Goal: Transaction & Acquisition: Purchase product/service

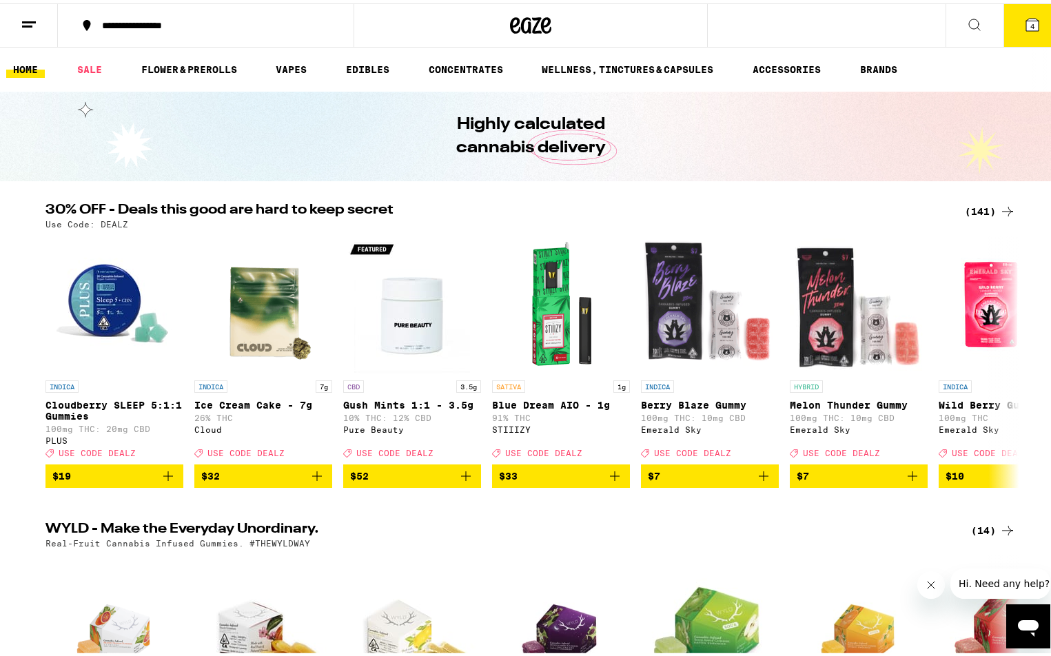
click at [1026, 17] on icon at bounding box center [1032, 21] width 12 height 12
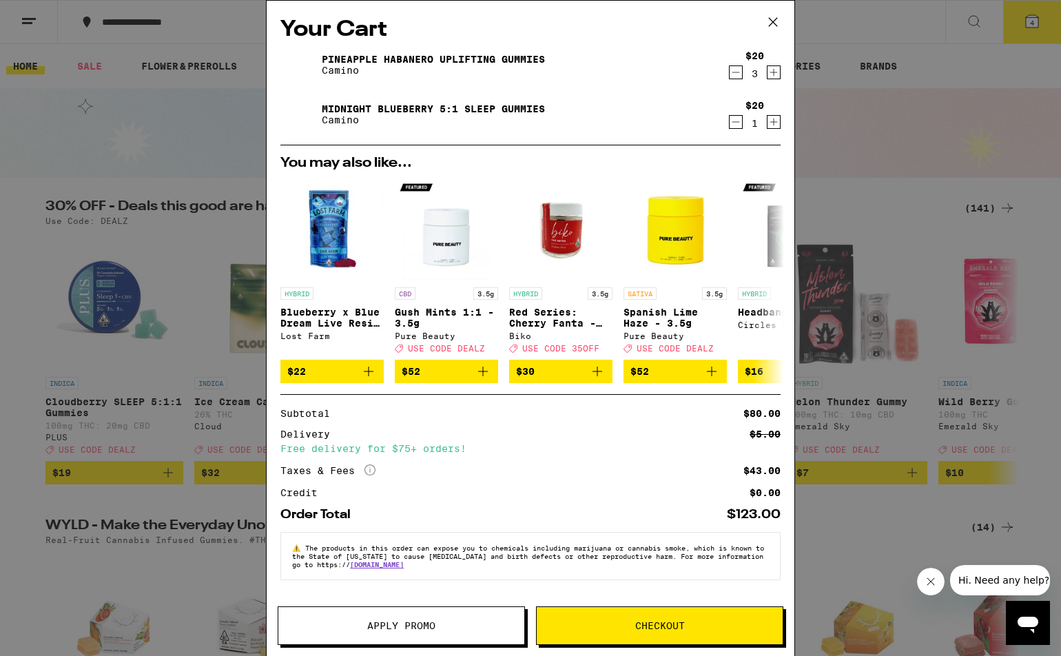
click at [773, 19] on icon at bounding box center [773, 22] width 21 height 21
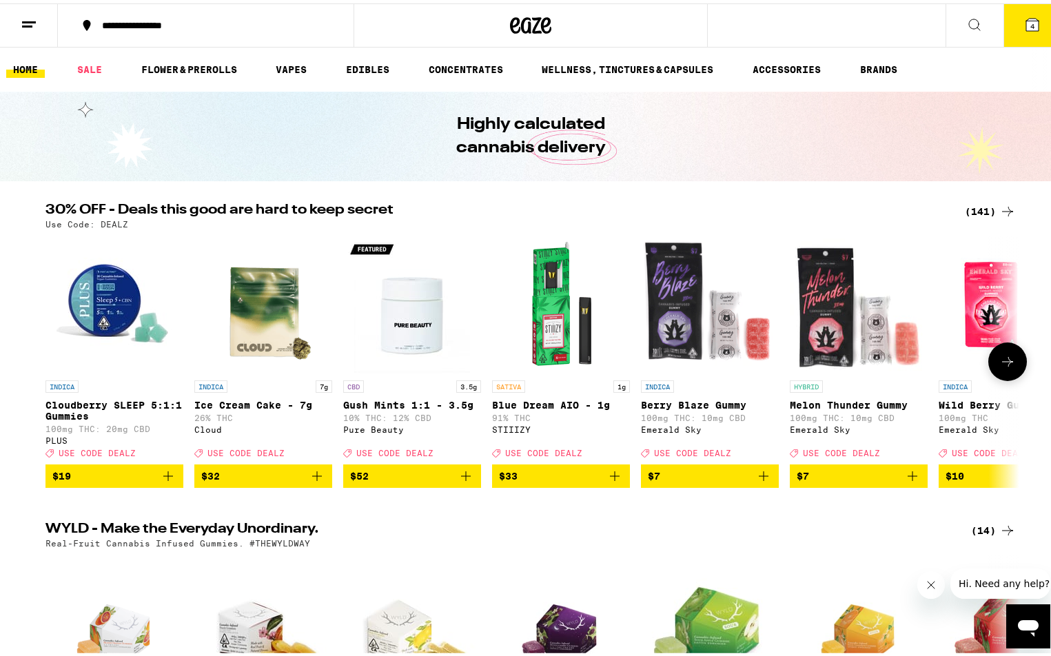
click at [128, 400] on p "Cloudberry SLEEP 5:1:1 Gummies" at bounding box center [114, 407] width 138 height 22
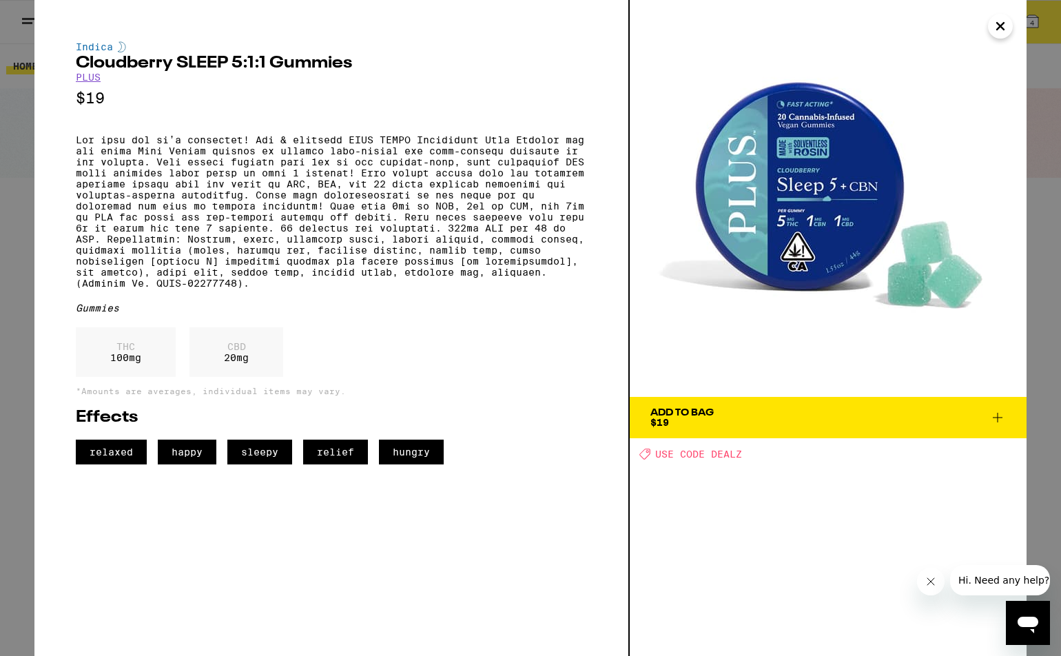
click at [1003, 23] on icon "Close" at bounding box center [1000, 26] width 17 height 21
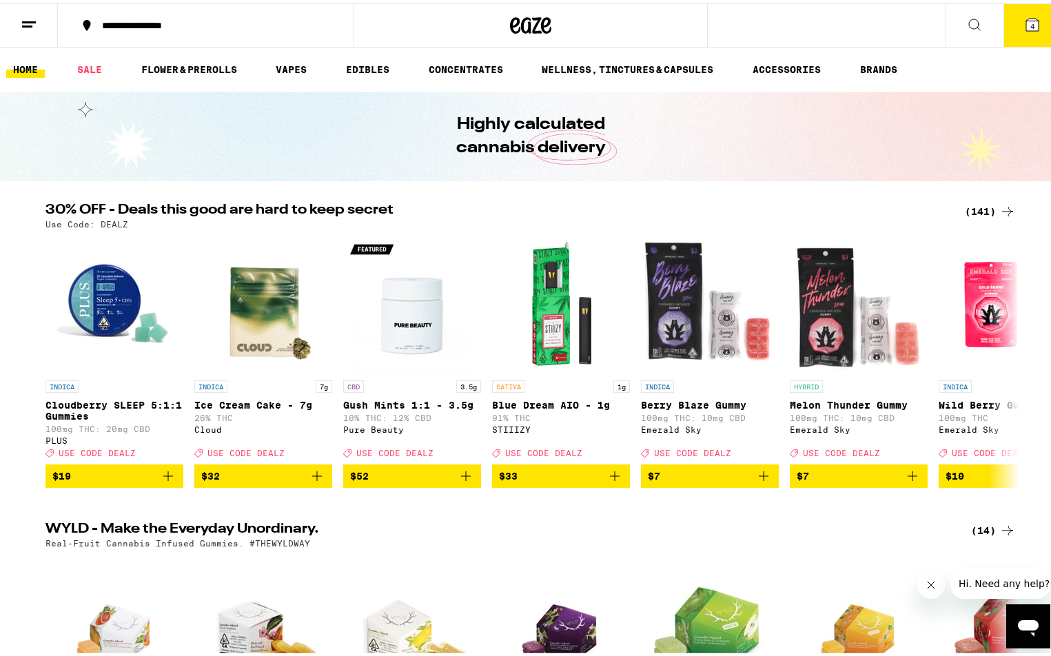
click at [979, 208] on div "(141)" at bounding box center [990, 208] width 51 height 17
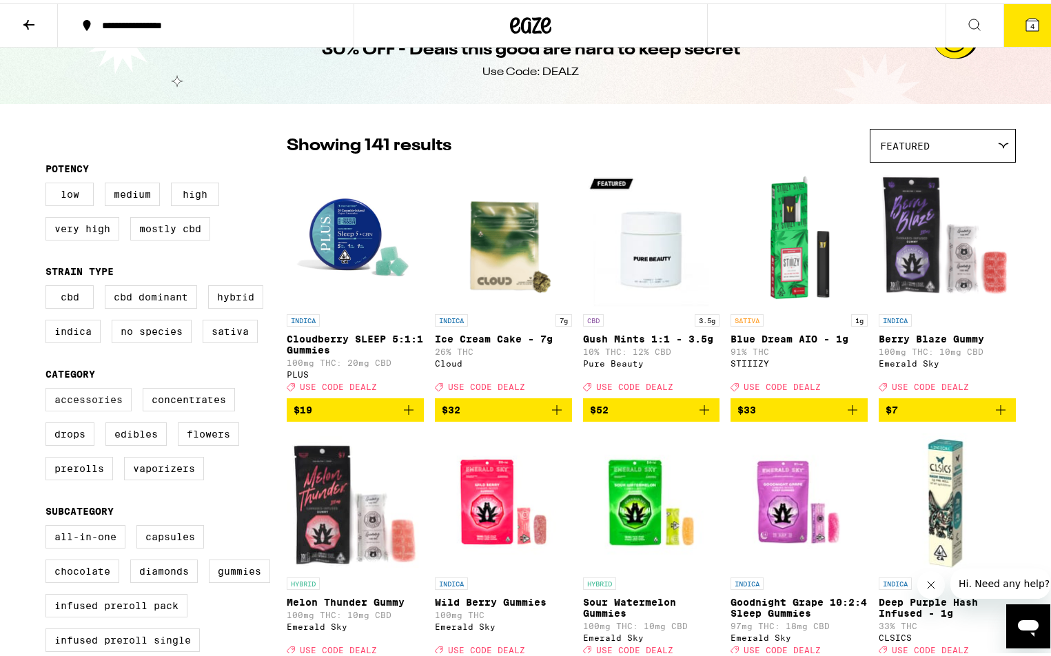
scroll to position [36, 0]
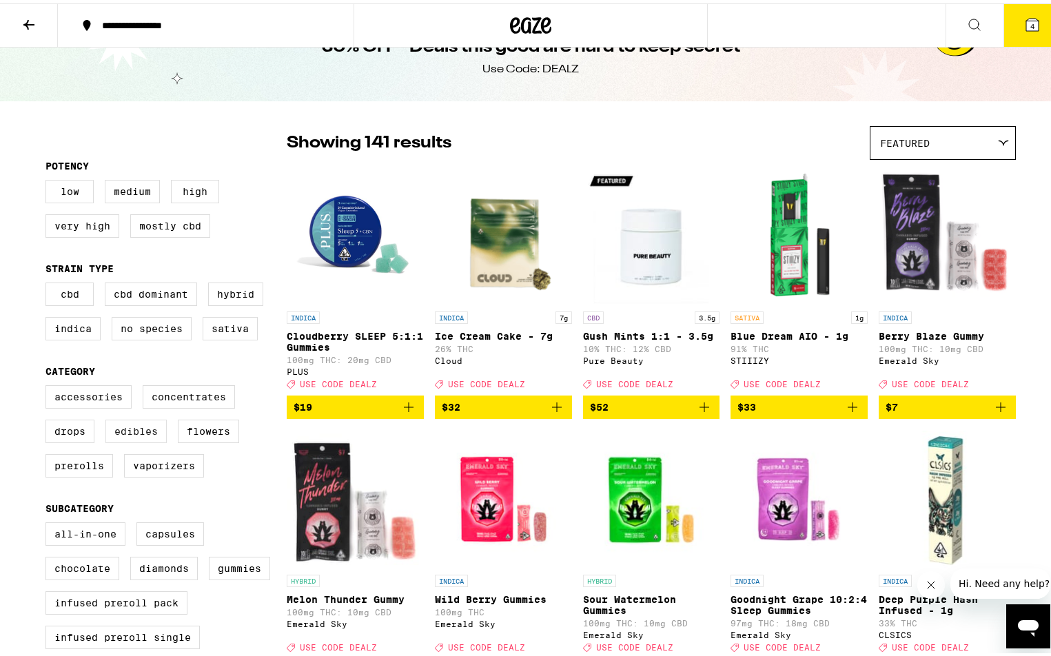
click at [143, 435] on label "Edibles" at bounding box center [135, 427] width 61 height 23
click at [49, 385] on input "Edibles" at bounding box center [48, 384] width 1 height 1
checkbox input "true"
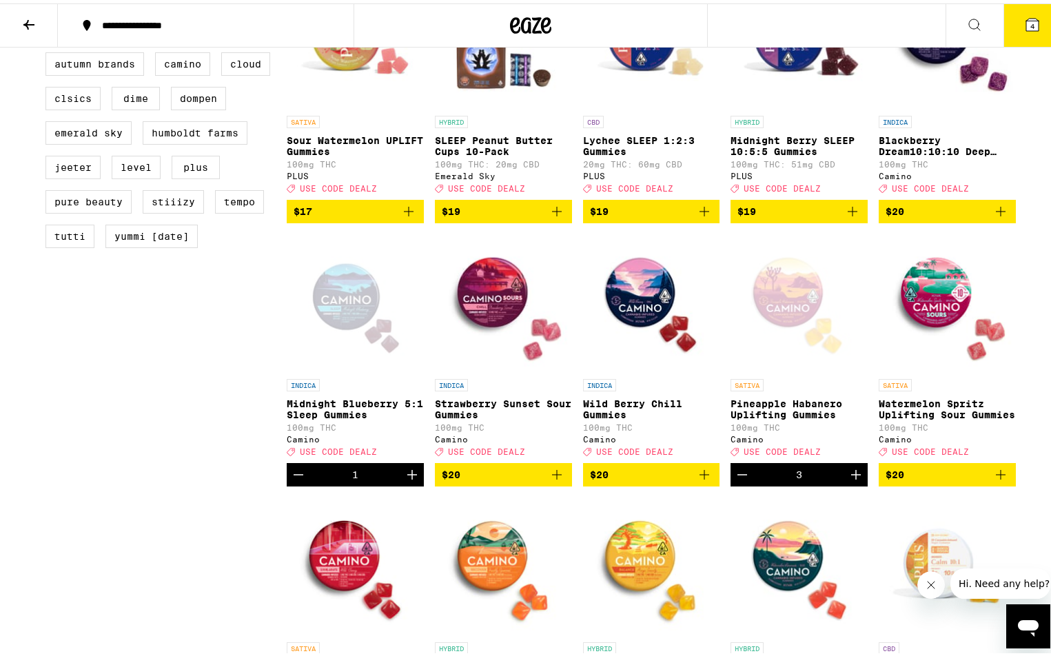
scroll to position [1025, 0]
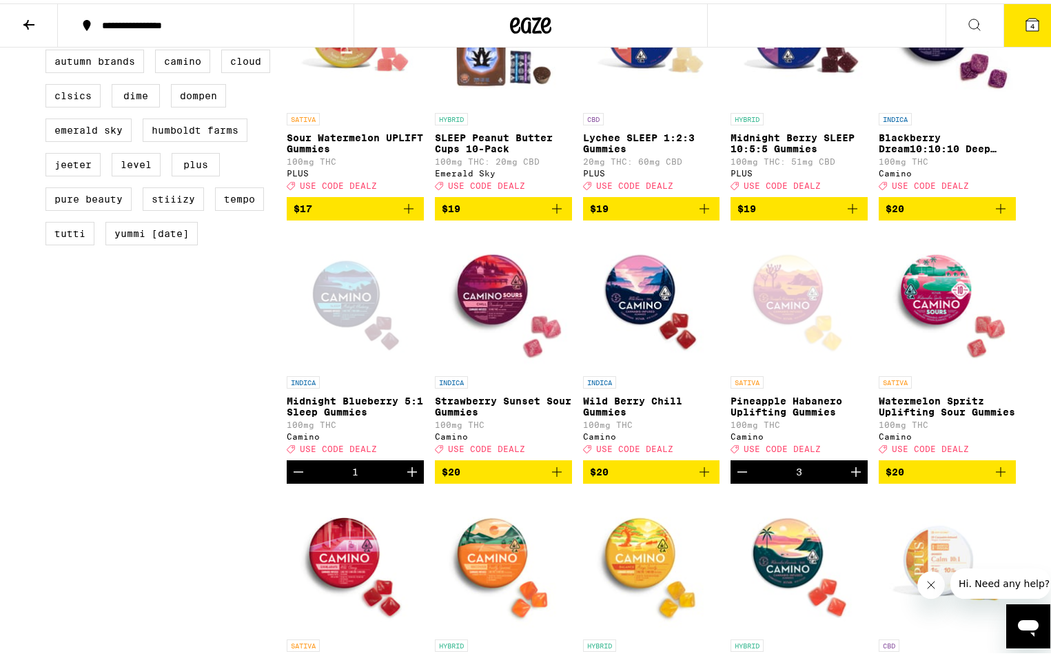
click at [742, 477] on icon "Decrement" at bounding box center [742, 468] width 17 height 17
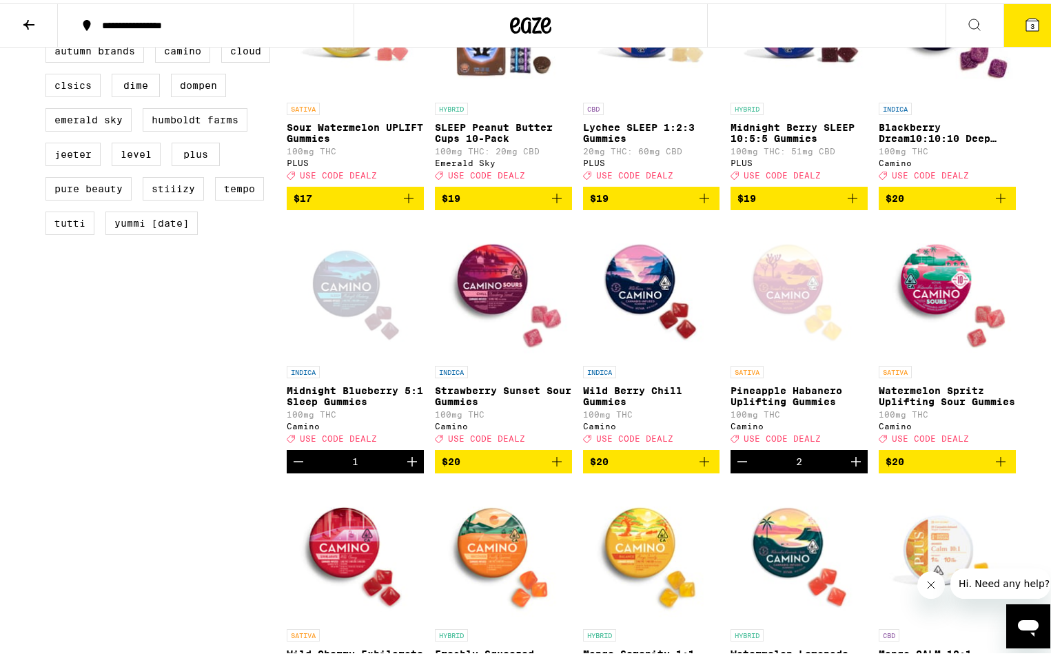
scroll to position [1032, 0]
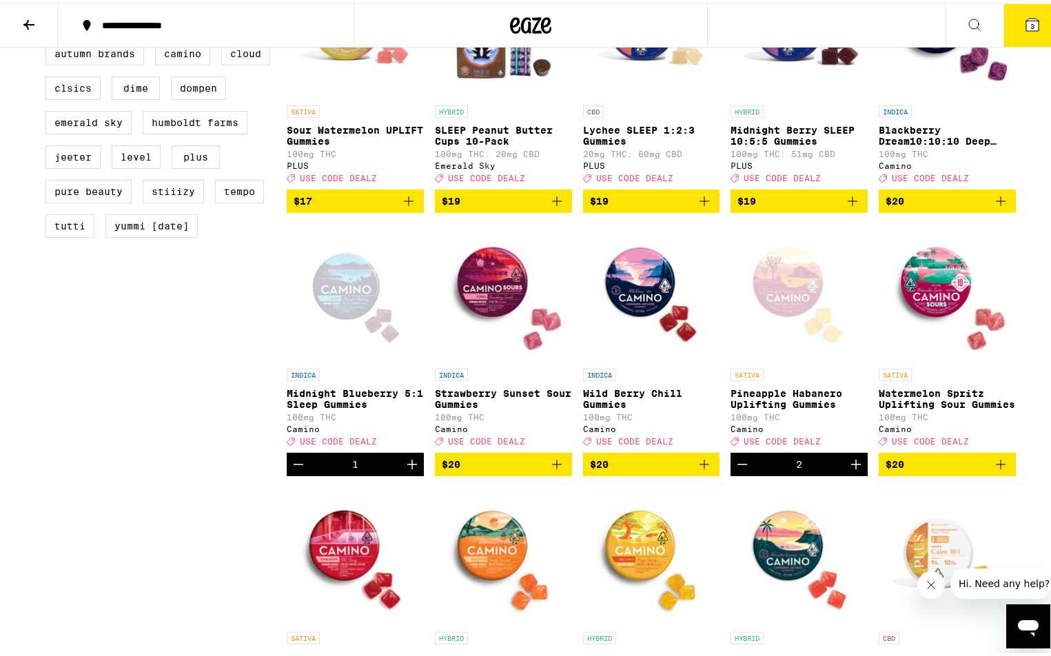
click at [406, 469] on icon "Increment" at bounding box center [412, 461] width 17 height 17
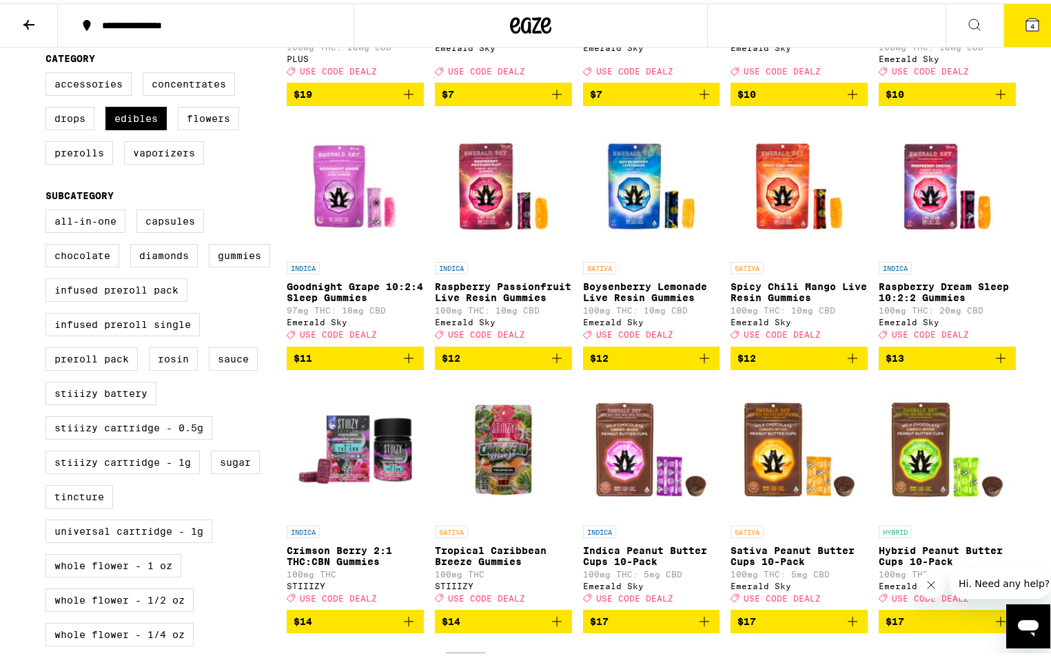
scroll to position [322, 0]
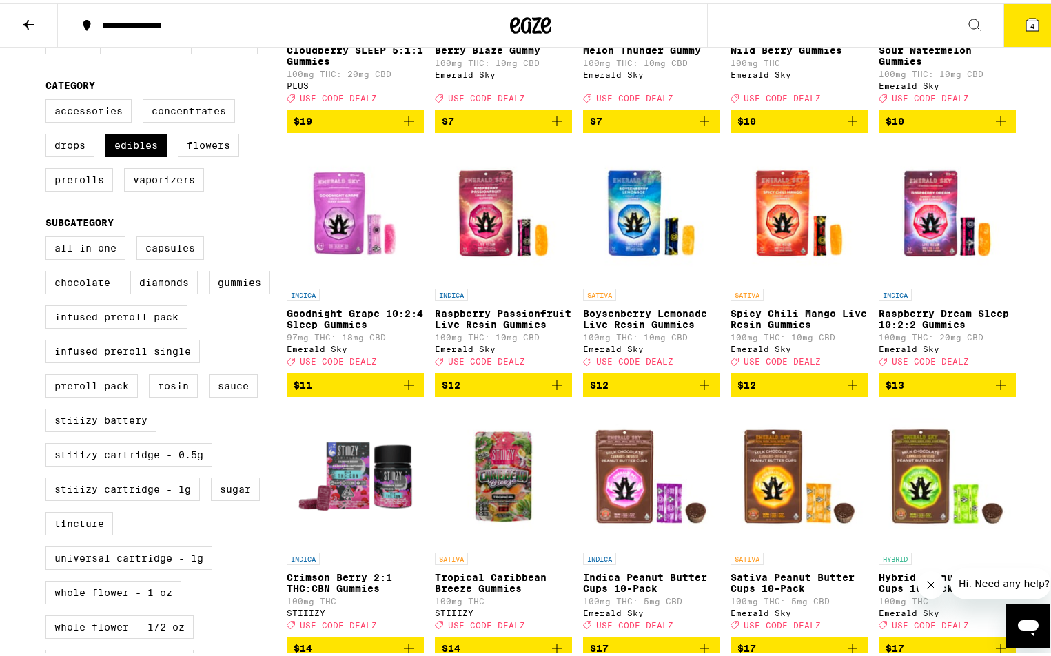
click at [1030, 19] on span "4" at bounding box center [1032, 23] width 4 height 8
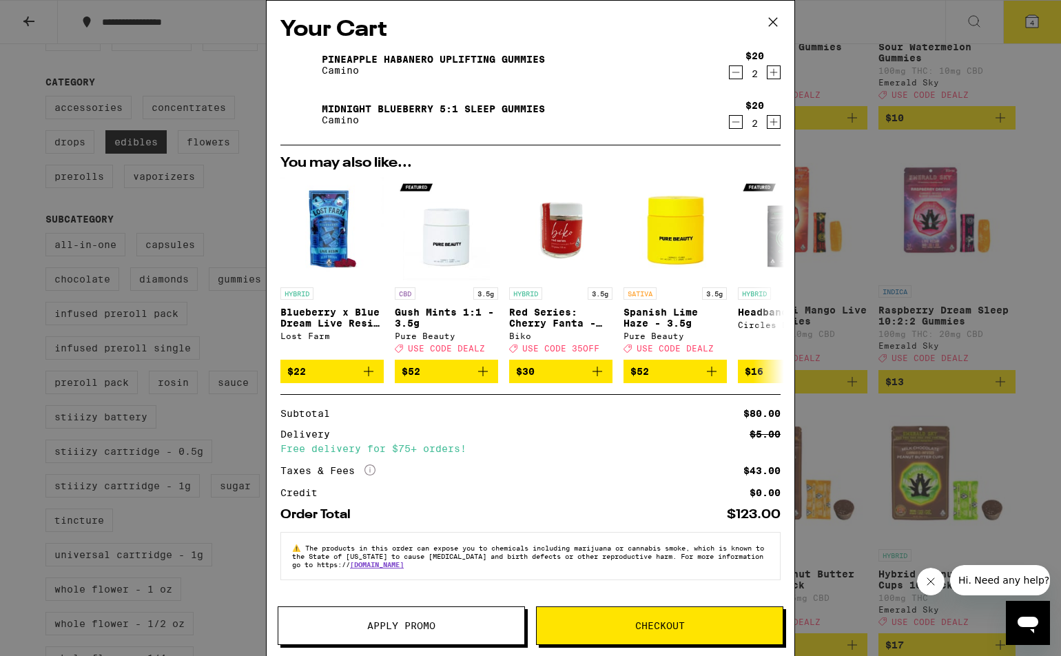
click at [419, 629] on span "Apply Promo" at bounding box center [401, 626] width 68 height 10
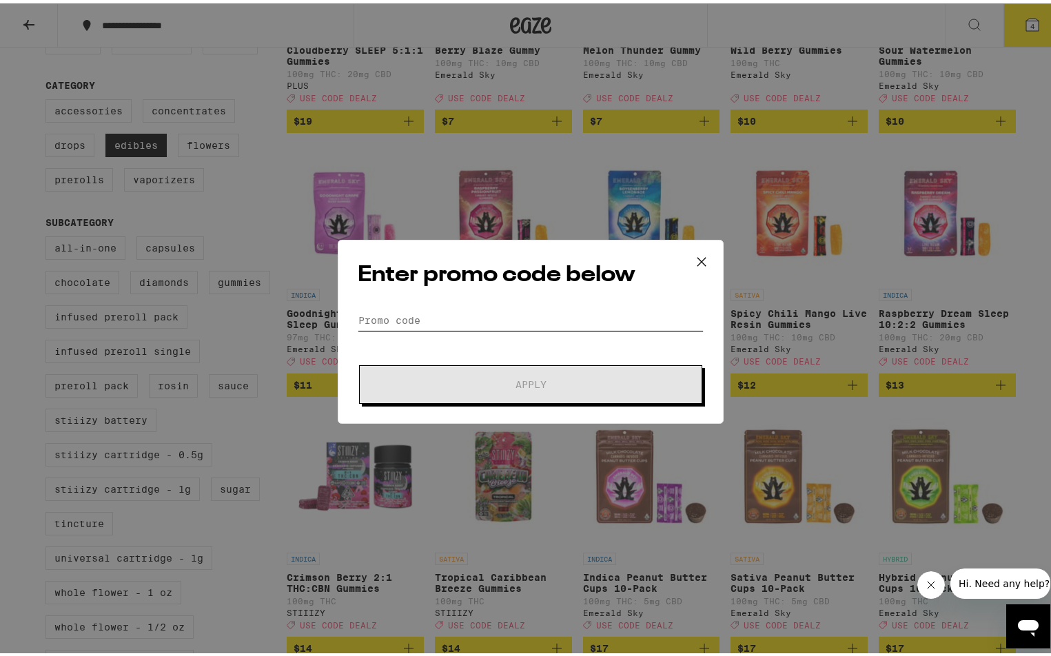
click at [398, 314] on input "Promo Code" at bounding box center [531, 317] width 346 height 21
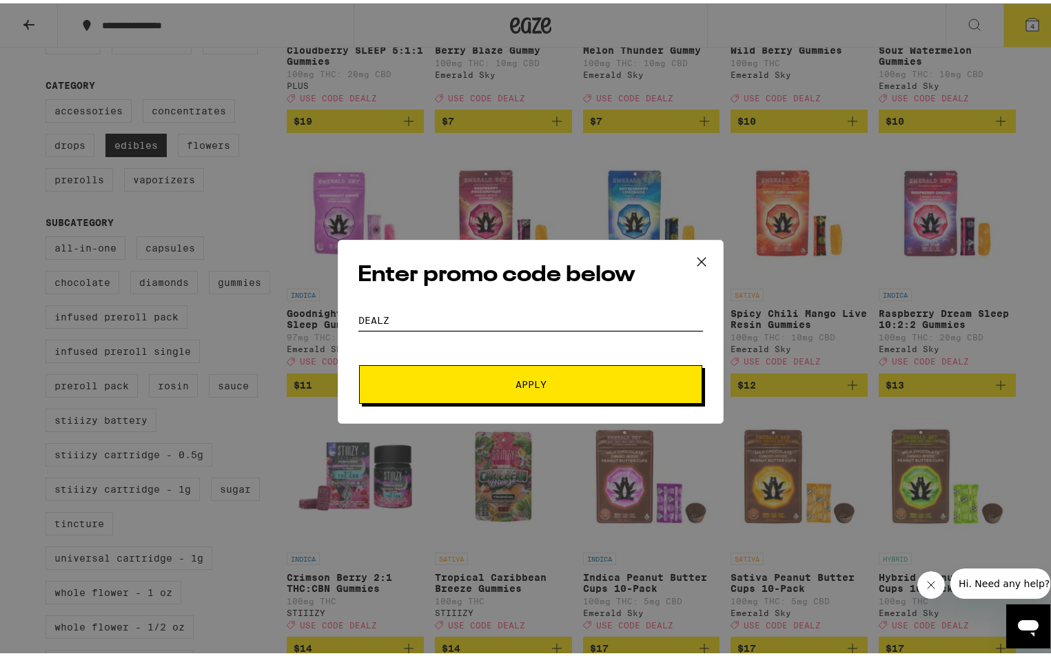
type input "DEALZ"
click at [525, 380] on button "Apply" at bounding box center [530, 381] width 343 height 39
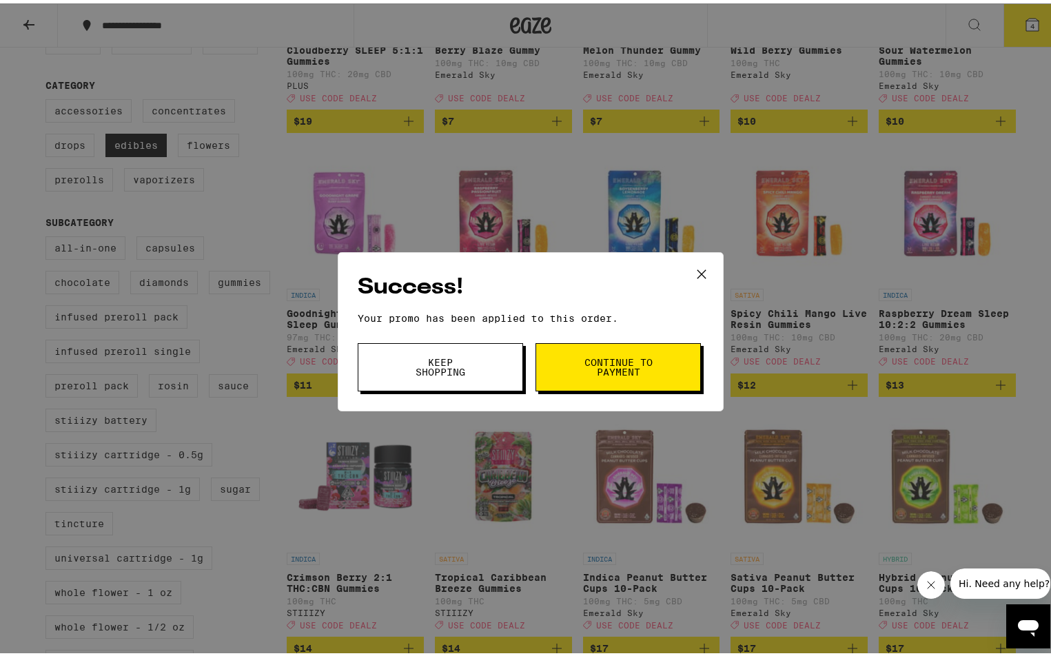
click at [617, 369] on span "Continue to payment" at bounding box center [618, 363] width 70 height 19
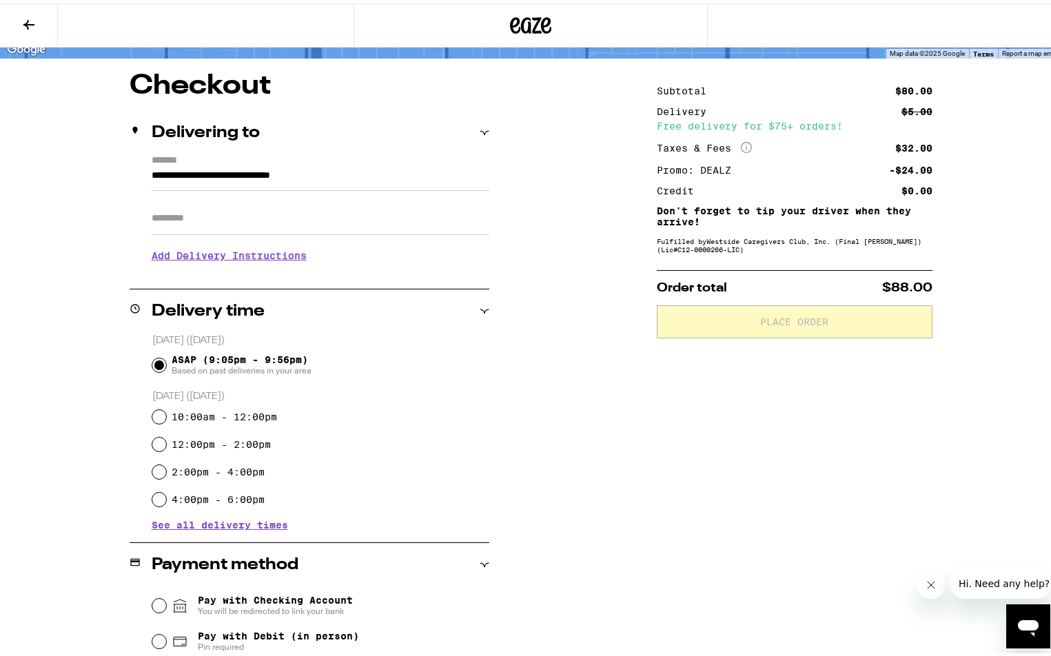
scroll to position [287, 0]
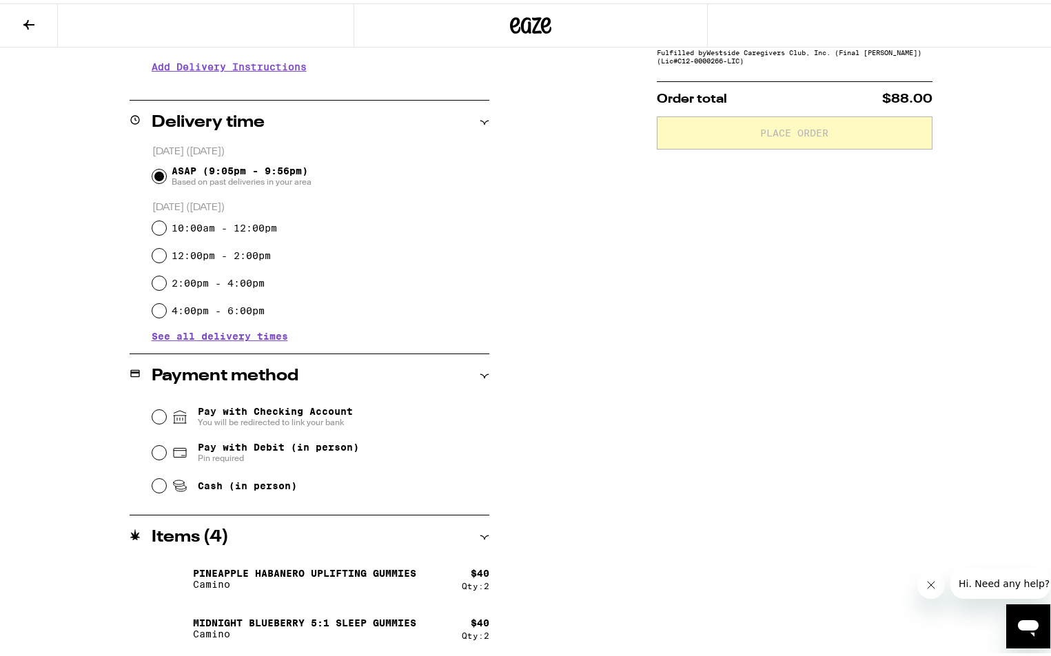
click at [152, 453] on input "Pay with Debit (in person) Pin required" at bounding box center [159, 449] width 14 height 14
radio input "true"
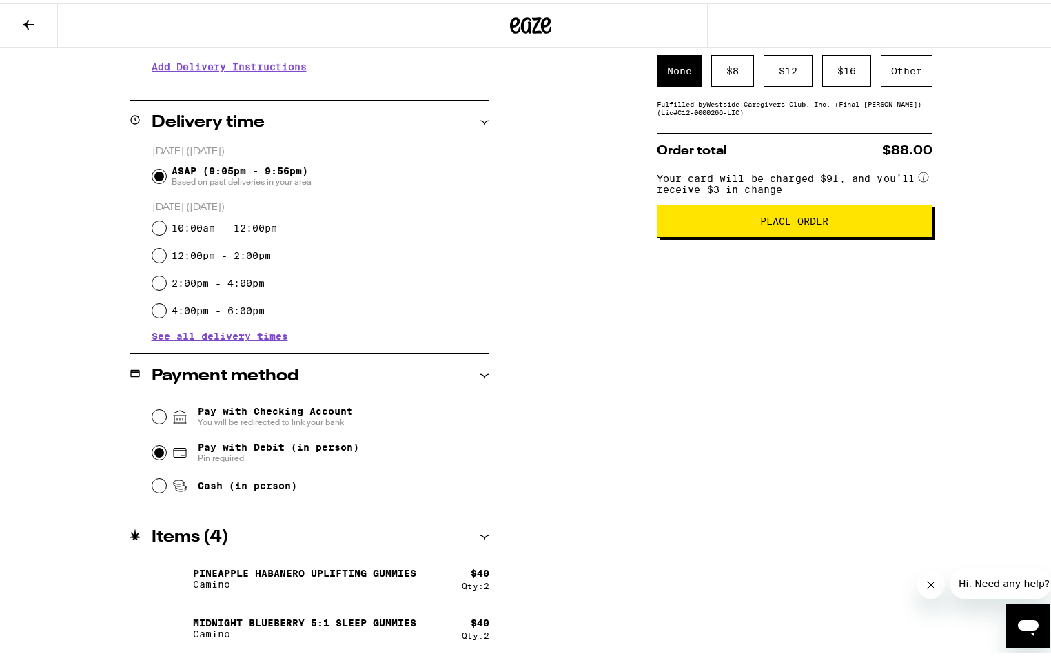
click at [540, 476] on div "**********" at bounding box center [530, 268] width 992 height 776
drag, startPoint x: 402, startPoint y: 596, endPoint x: 396, endPoint y: 589, distance: 9.3
click at [402, 597] on div "Pineapple Habanero Uplifting Gummies Camino $ 40 Qty: 2 Midnight Blueberry 5:1 …" at bounding box center [321, 600] width 338 height 88
click at [385, 578] on p "Camino" at bounding box center [304, 580] width 223 height 11
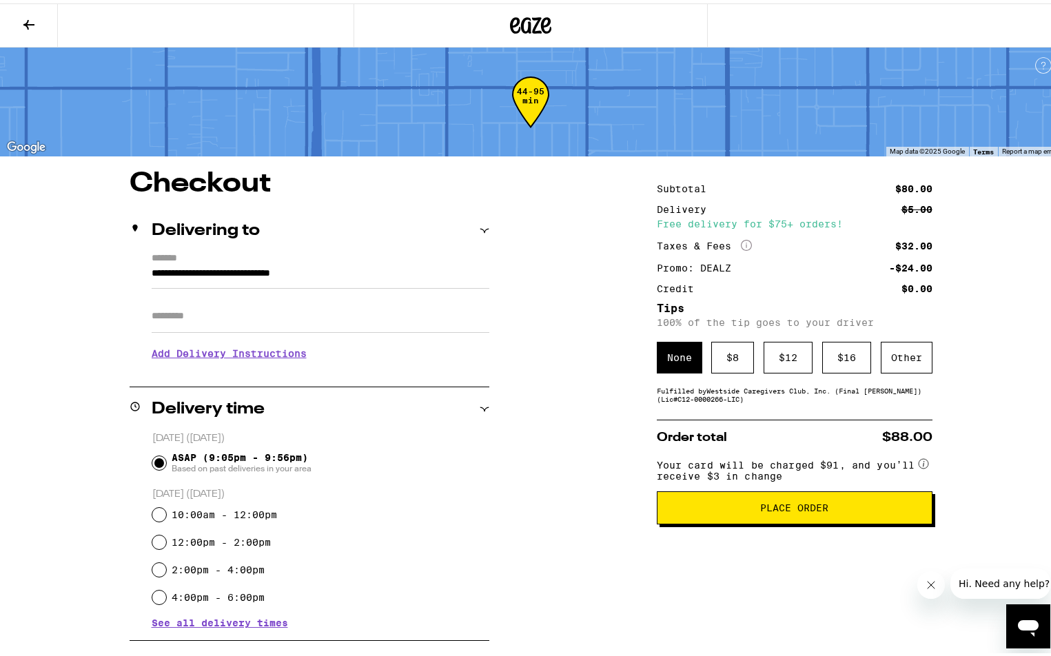
click at [28, 20] on icon at bounding box center [28, 22] width 11 height 10
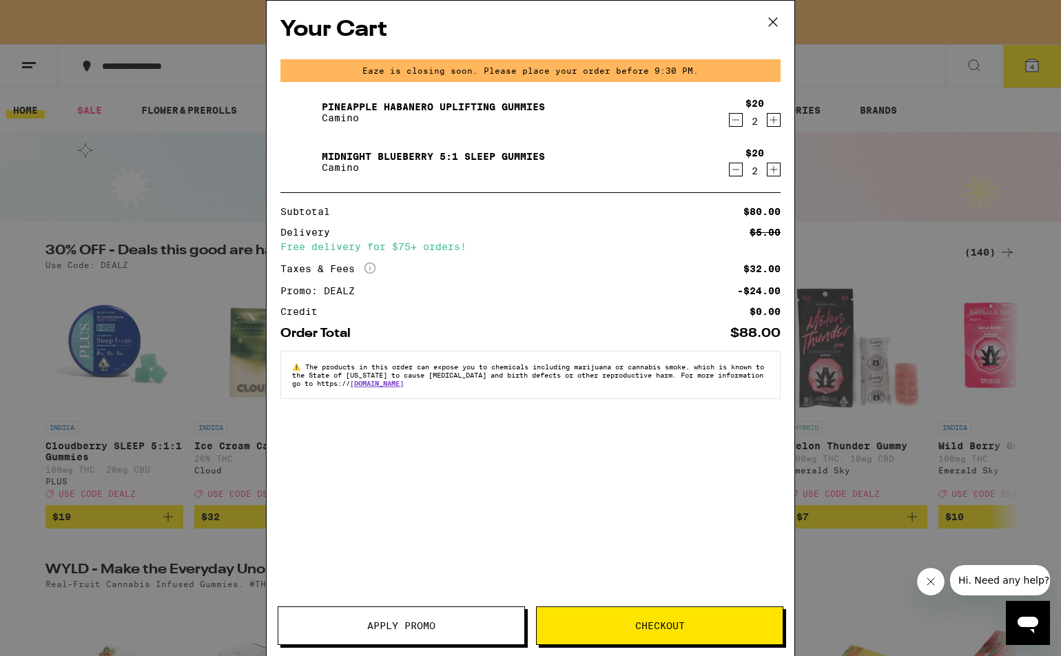
click at [775, 119] on icon "Increment" at bounding box center [774, 120] width 12 height 17
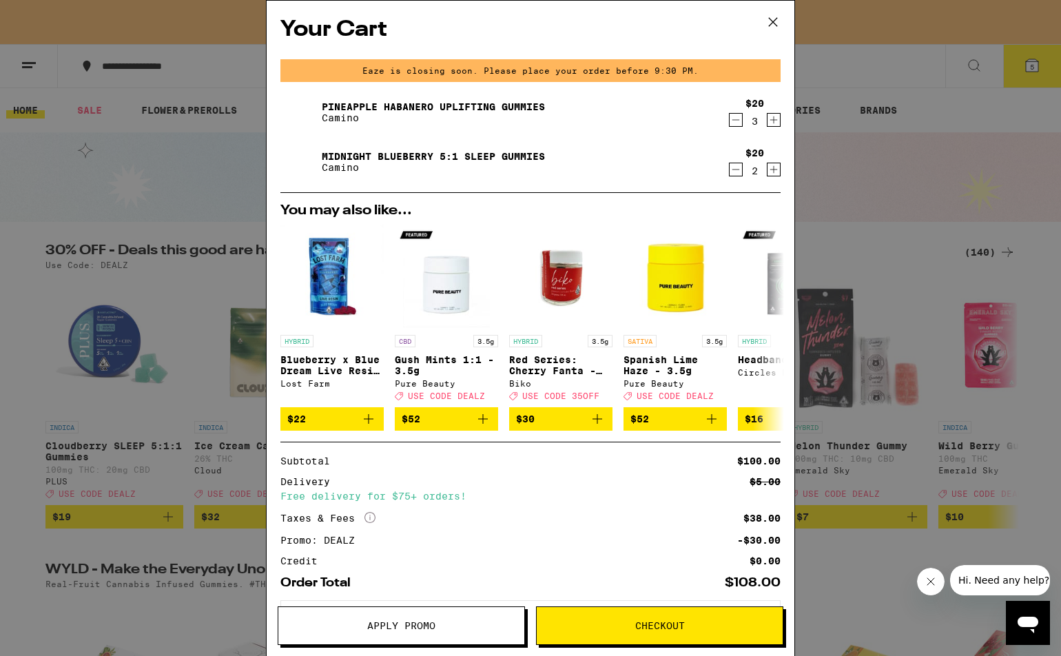
click at [730, 170] on icon "Decrement" at bounding box center [736, 169] width 12 height 17
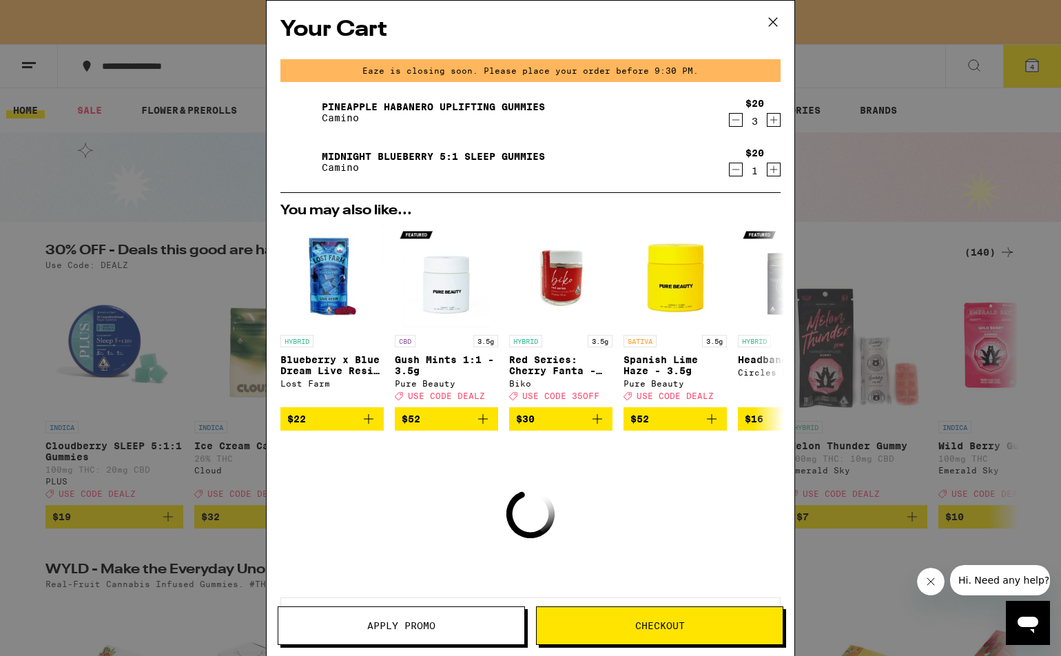
click at [654, 629] on span "Checkout" at bounding box center [660, 626] width 50 height 10
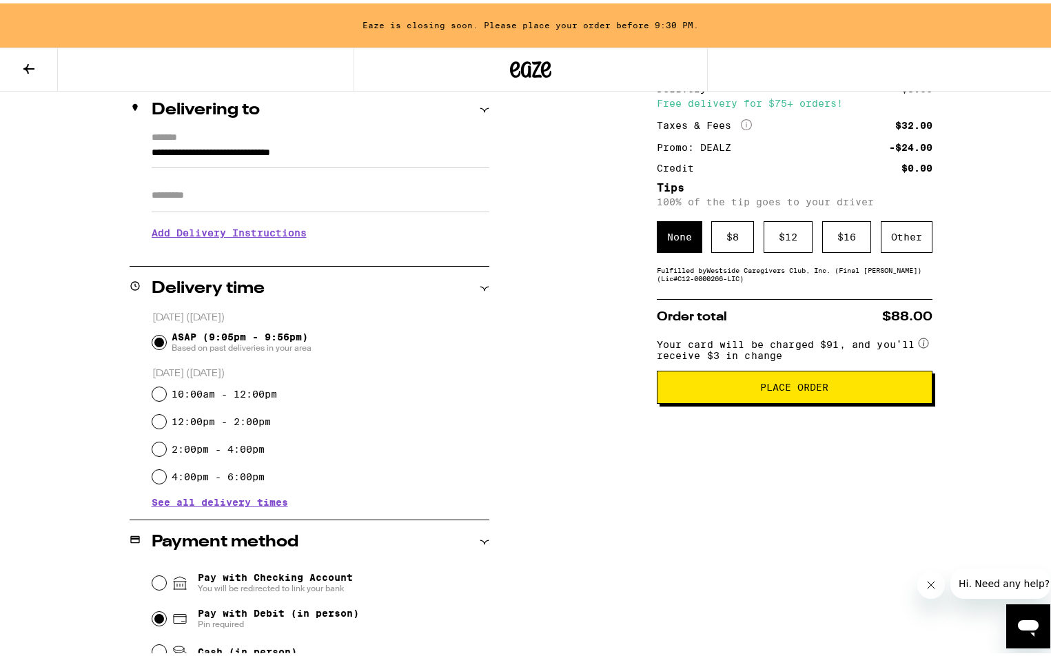
scroll to position [331, 0]
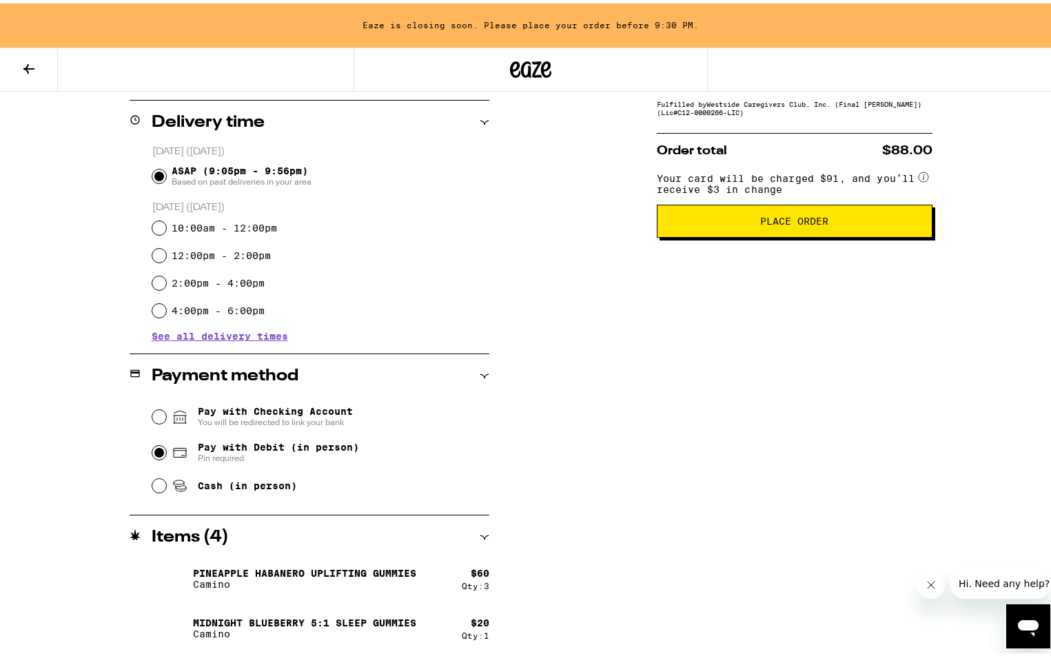
click at [786, 223] on span "Place Order" at bounding box center [794, 218] width 68 height 10
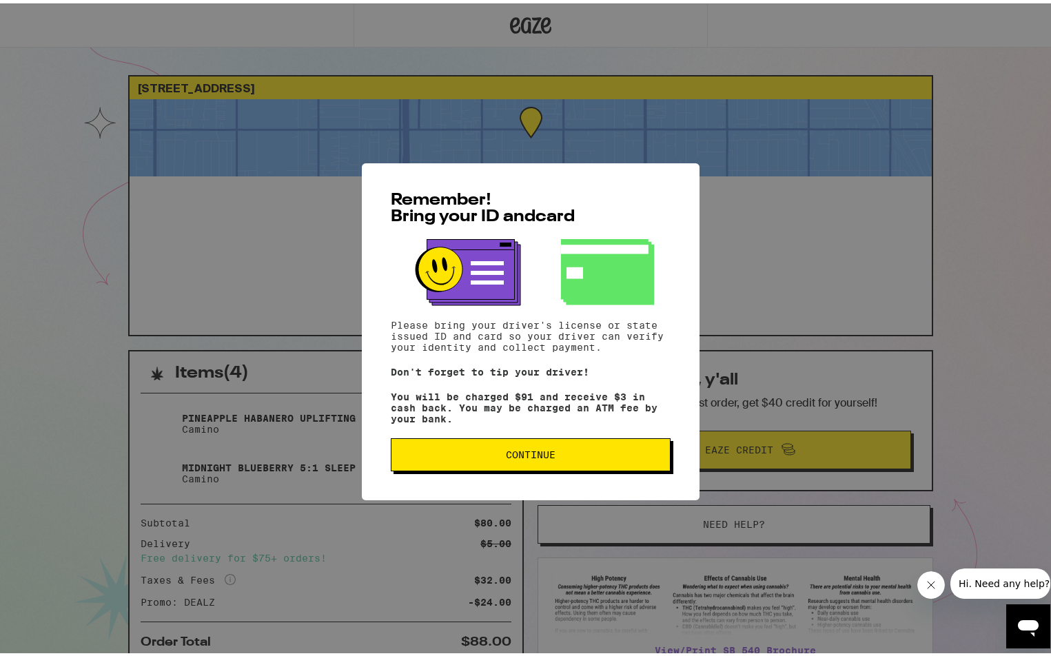
click at [506, 456] on span "Continue" at bounding box center [531, 452] width 50 height 10
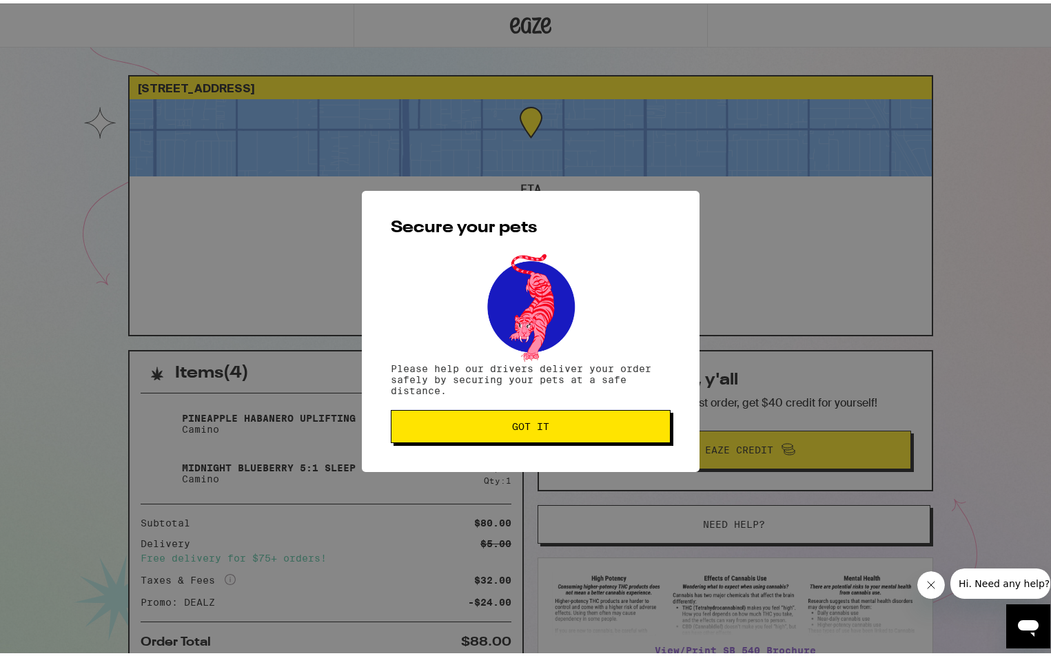
click at [487, 424] on span "Got it" at bounding box center [530, 423] width 256 height 10
